Goal: Register for event/course

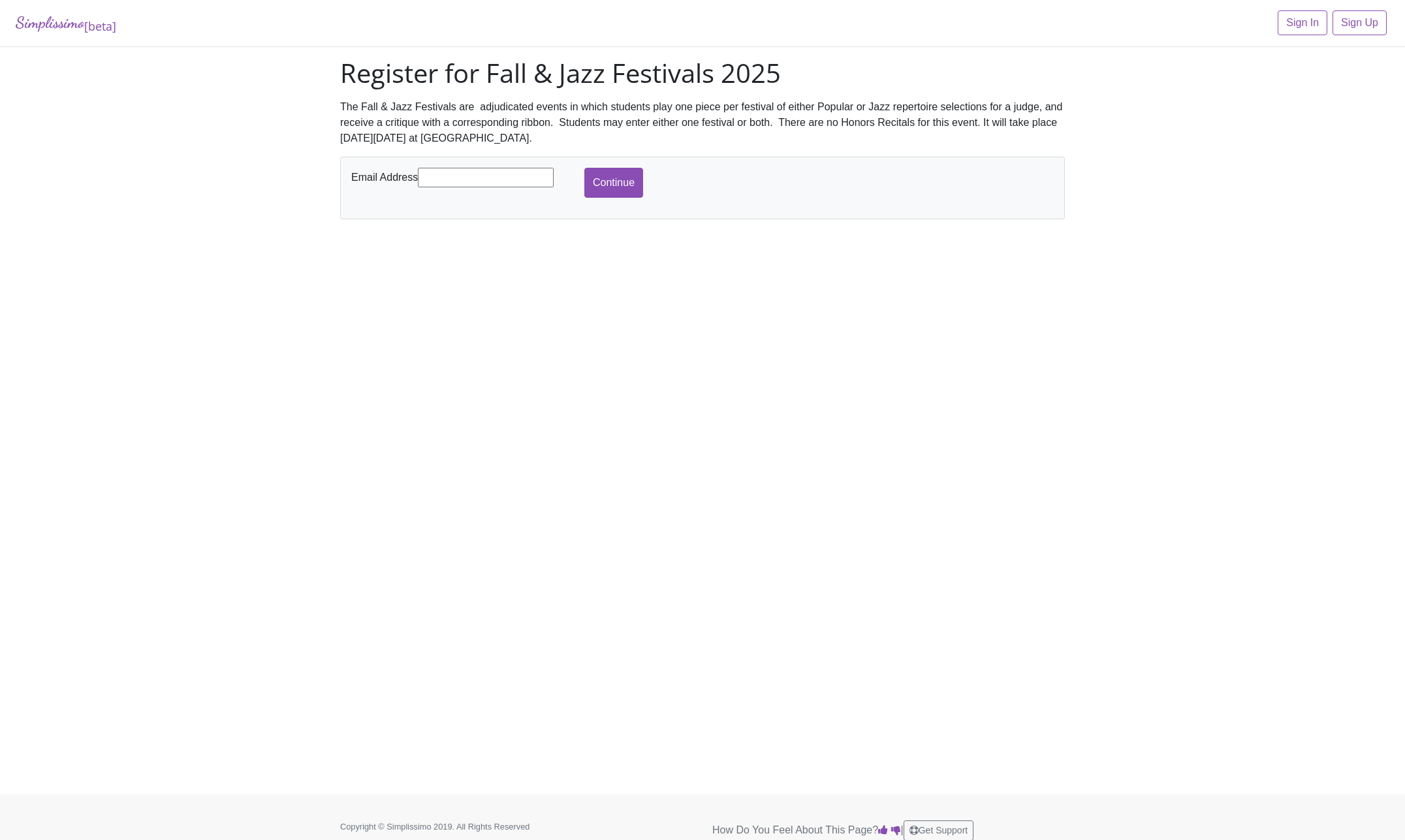
click at [500, 171] on input "text" at bounding box center [485, 178] width 136 height 20
type input "[EMAIL_ADDRESS][DOMAIN_NAME]"
click at [606, 176] on input "Continue" at bounding box center [614, 183] width 59 height 30
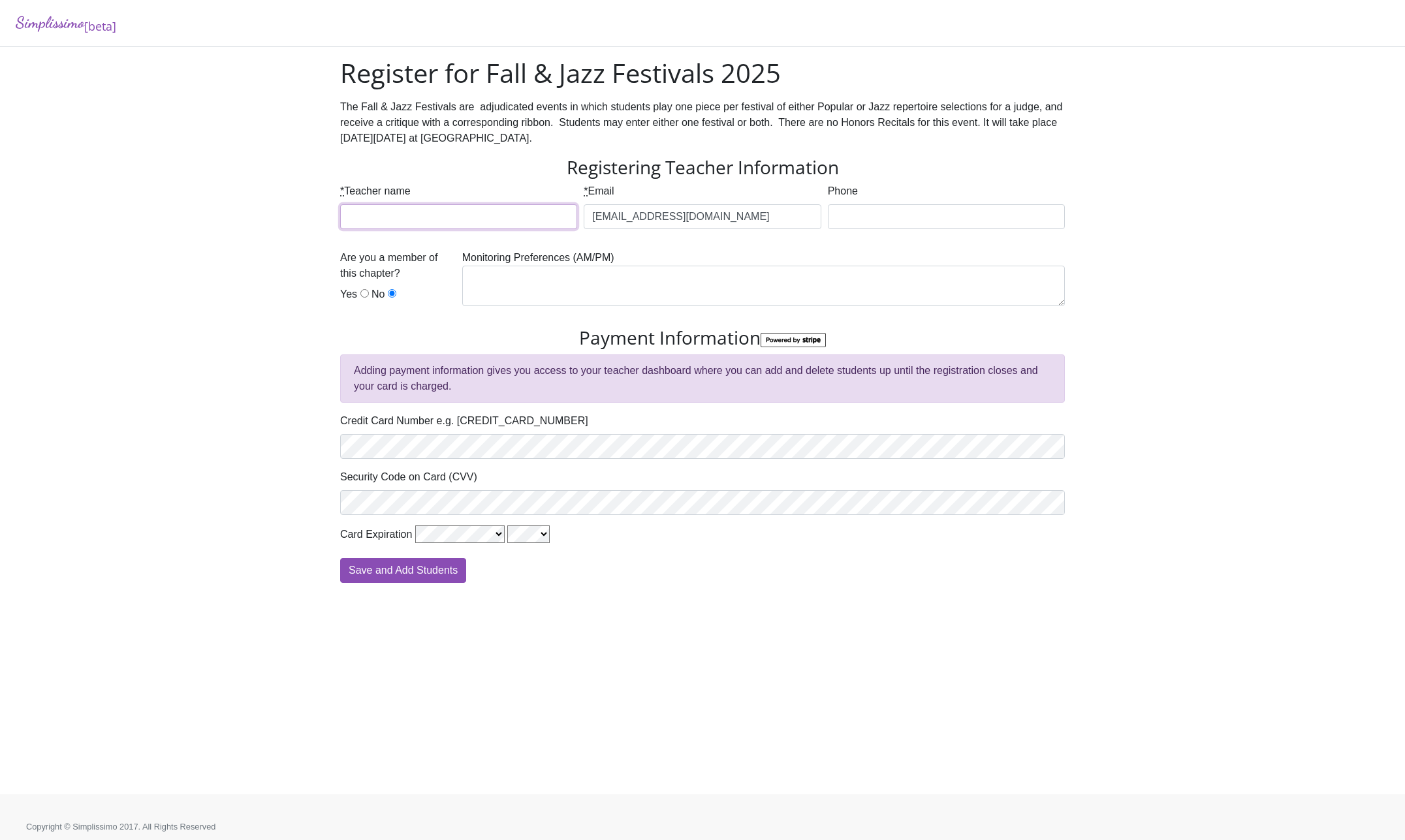
click at [404, 218] on input "* Teacher name" at bounding box center [458, 216] width 237 height 25
type input "Sheila Turner"
click at [364, 295] on input "Yes" at bounding box center [364, 293] width 8 height 8
radio input "true"
click at [558, 282] on textarea at bounding box center [764, 286] width 603 height 41
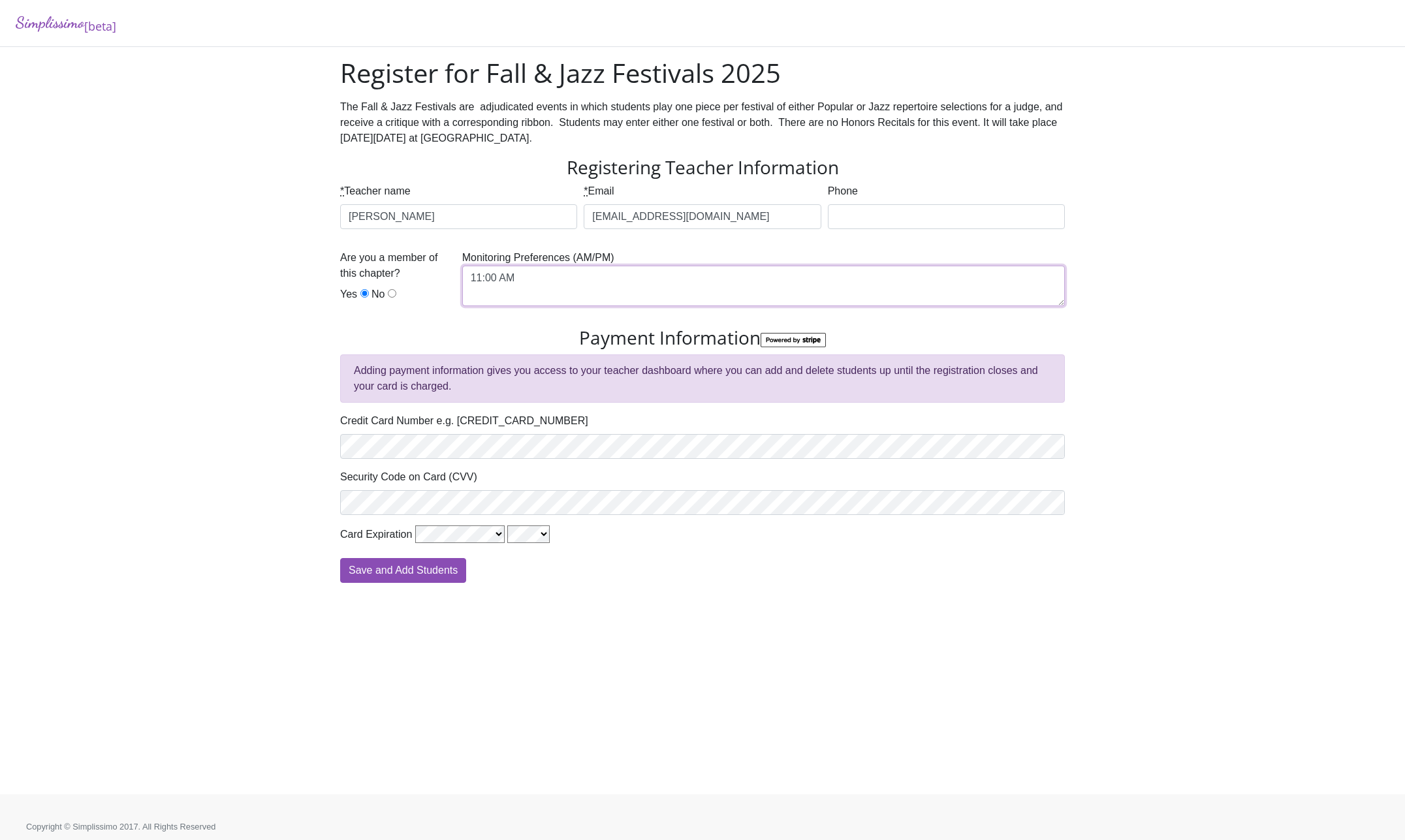
type textarea "11:00 AM"
click at [568, 478] on div "Security Code on Card (CVV)" at bounding box center [702, 492] width 725 height 46
click at [696, 562] on div "Save and Add Students" at bounding box center [702, 570] width 725 height 25
click at [397, 569] on input "Save and Add Students" at bounding box center [403, 570] width 126 height 25
type input "Processing"
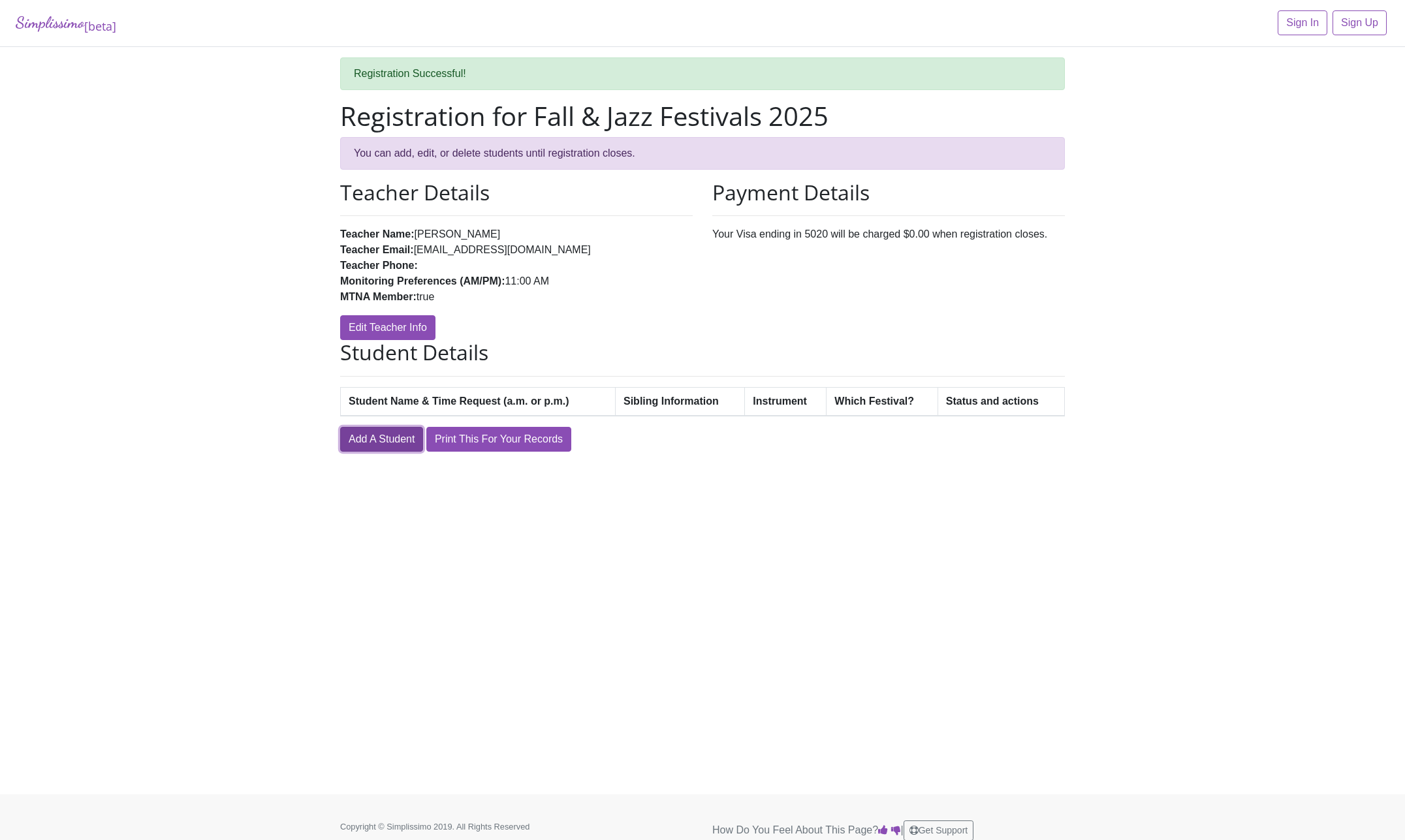
click at [378, 442] on link "Add A Student" at bounding box center [381, 439] width 83 height 25
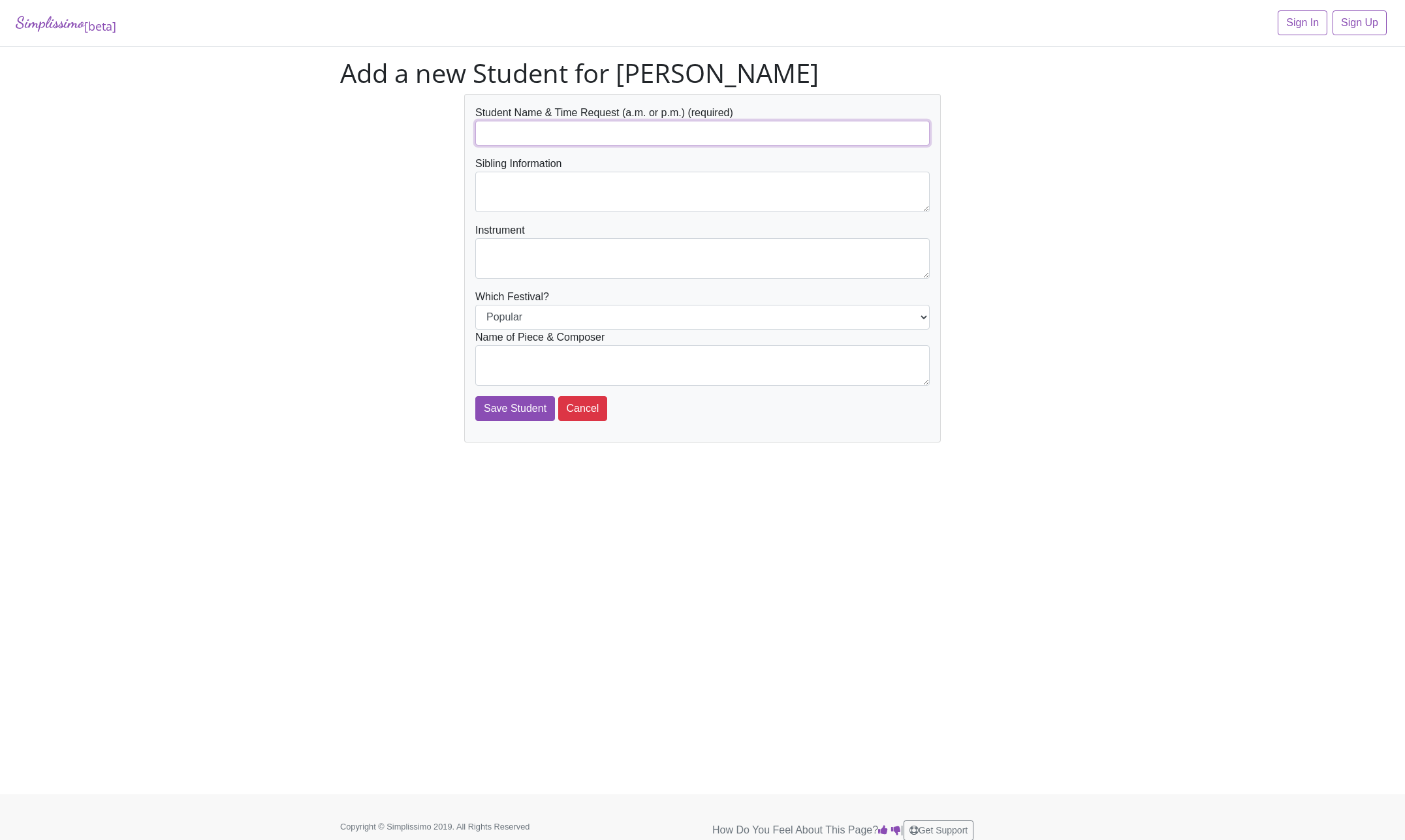
click at [591, 135] on input "text" at bounding box center [702, 133] width 455 height 25
